Goal: Transaction & Acquisition: Purchase product/service

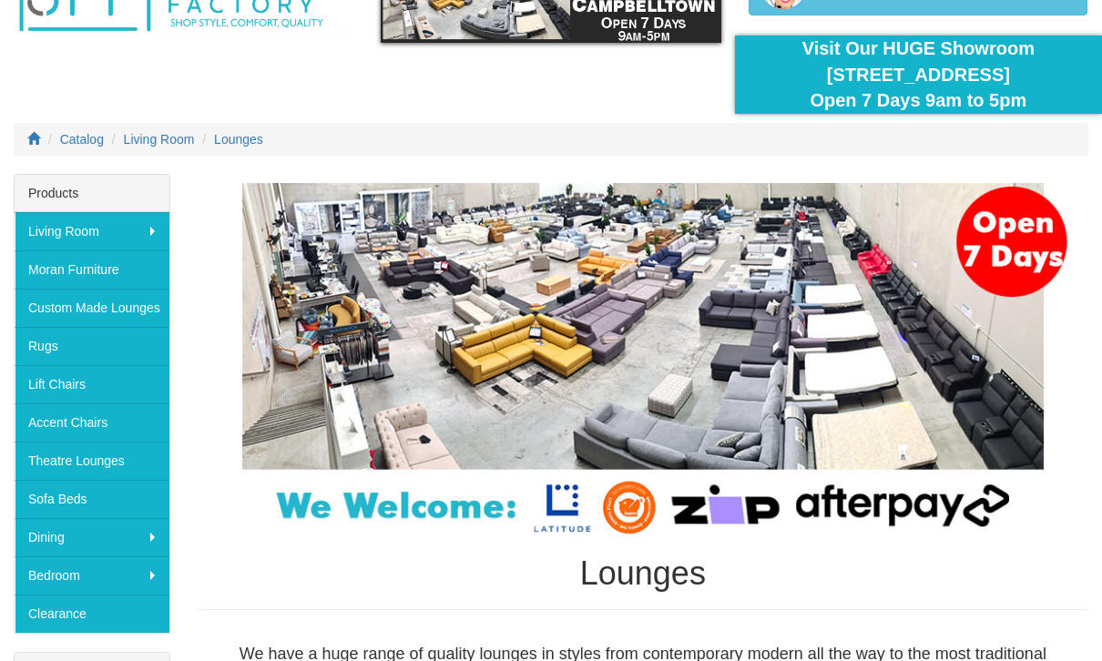
scroll to position [120, 0]
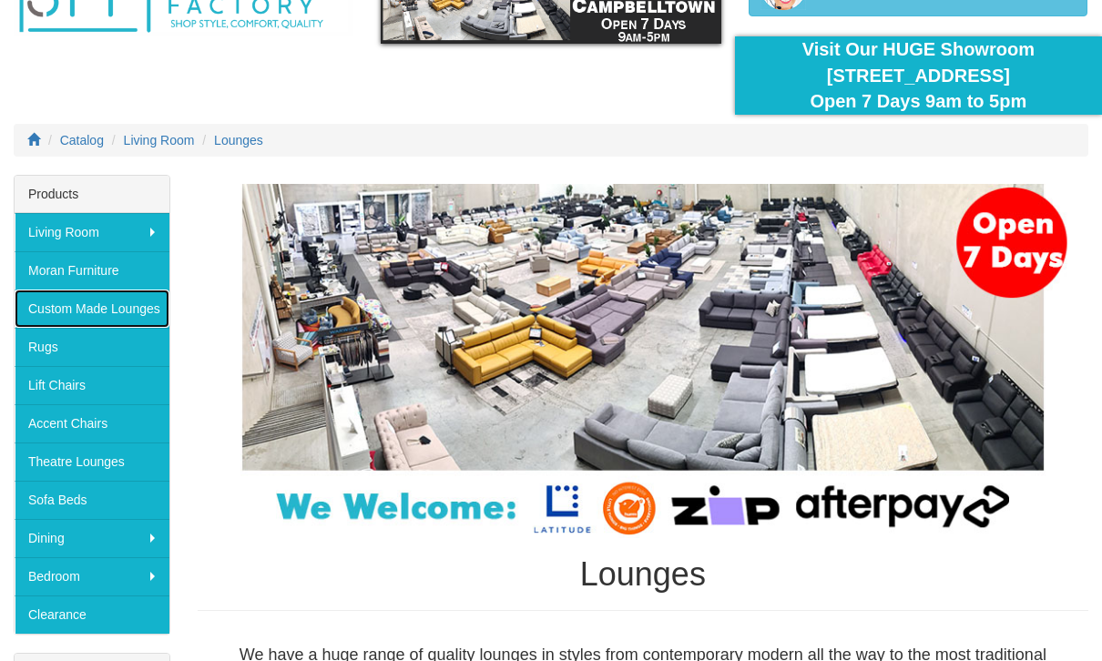
click at [106, 309] on link "Custom Made Lounges" at bounding box center [92, 309] width 155 height 38
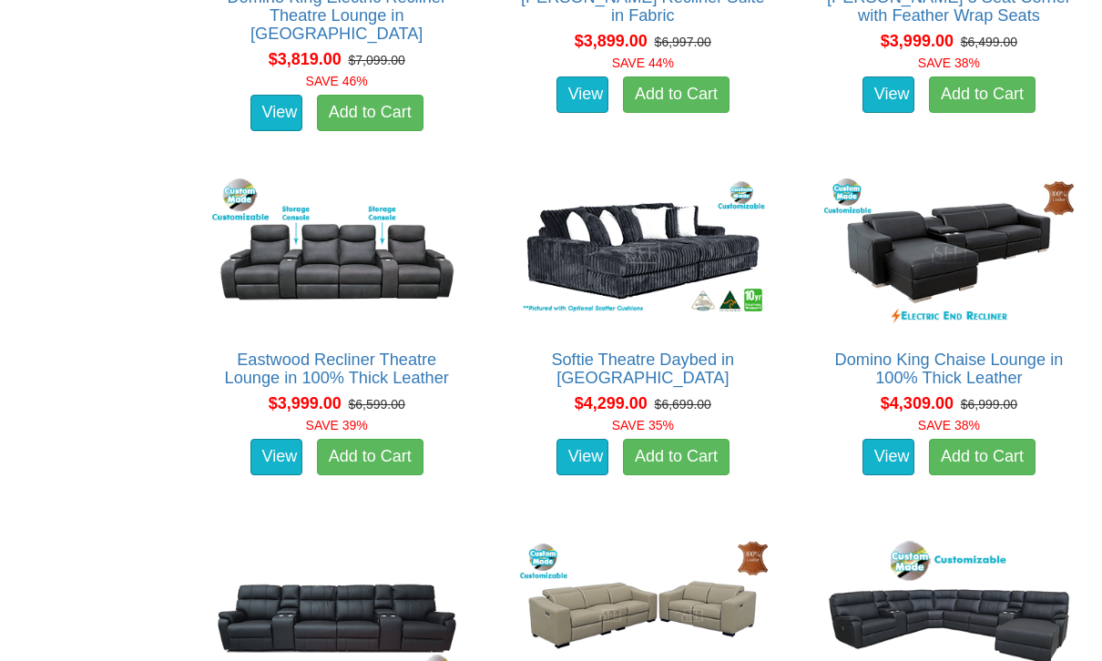
scroll to position [6386, 0]
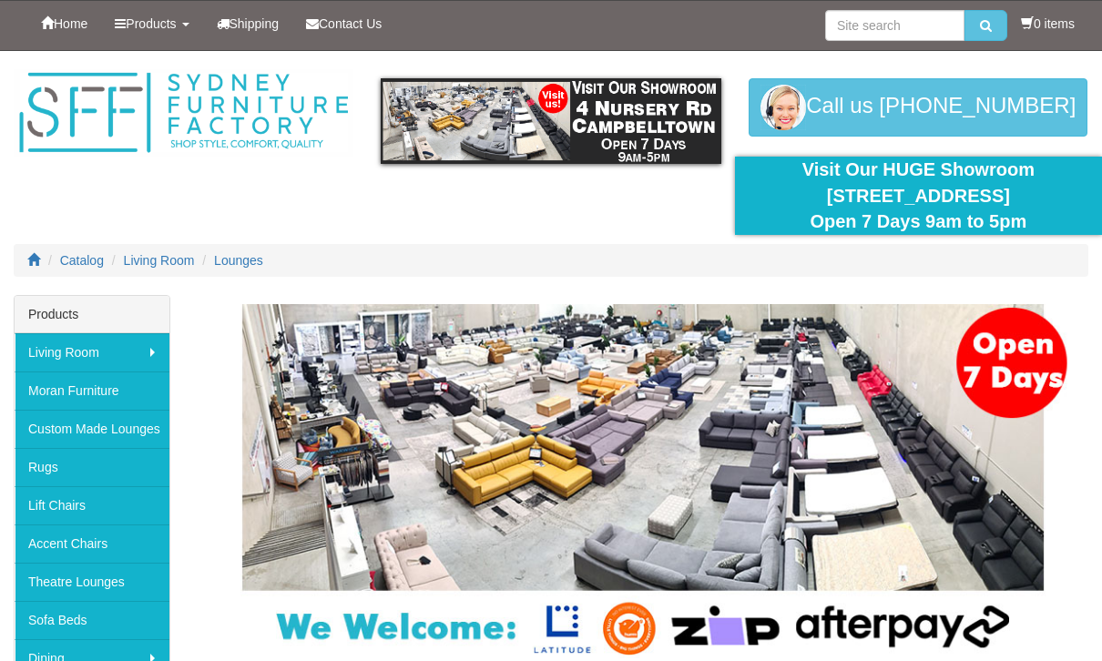
scroll to position [120, 0]
